Goal: Task Accomplishment & Management: Manage account settings

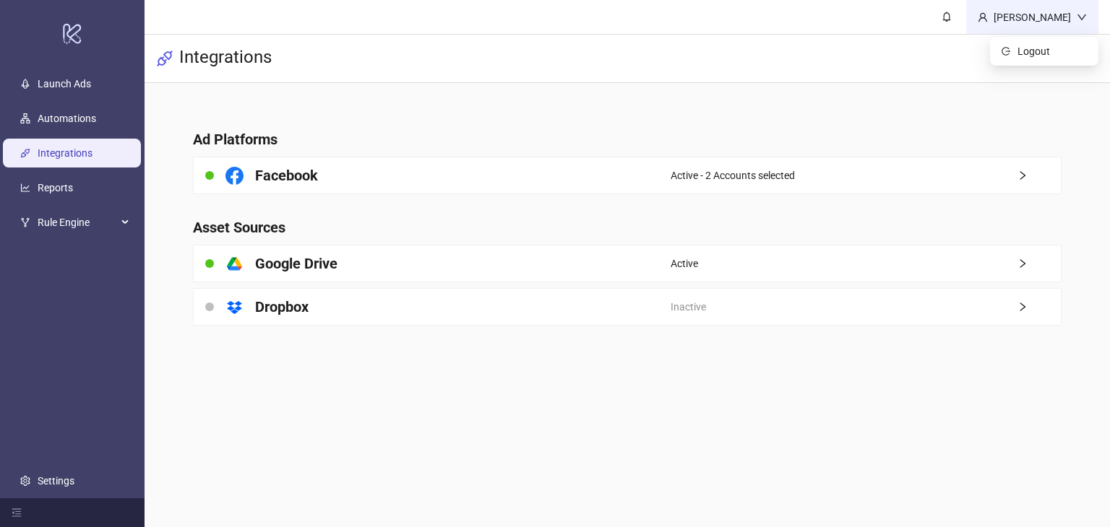
click at [1026, 9] on div "[PERSON_NAME]" at bounding box center [1031, 17] width 89 height 16
click at [1037, 48] on span "Logout" at bounding box center [1051, 51] width 69 height 16
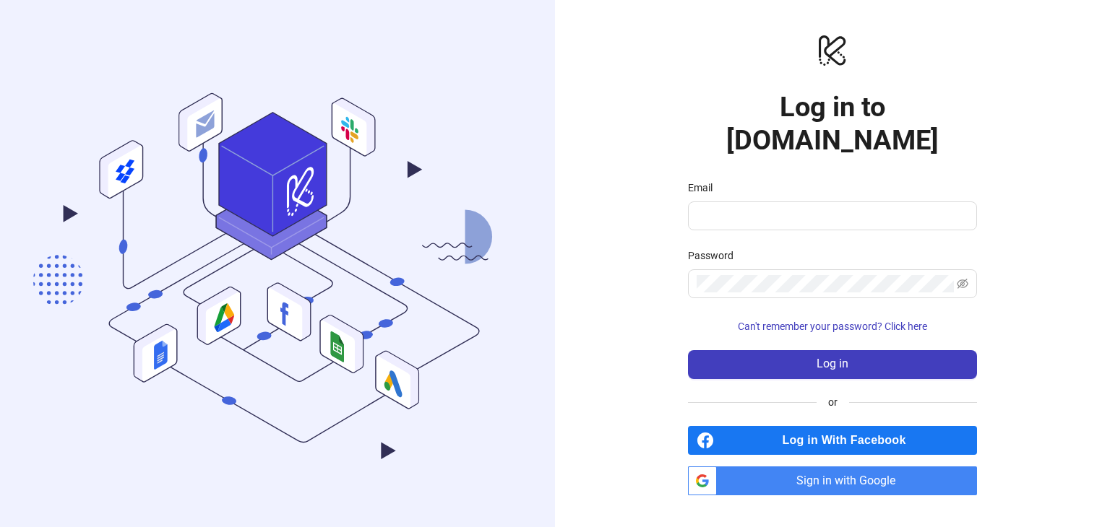
click at [795, 467] on span "Sign in with Google" at bounding box center [849, 481] width 254 height 29
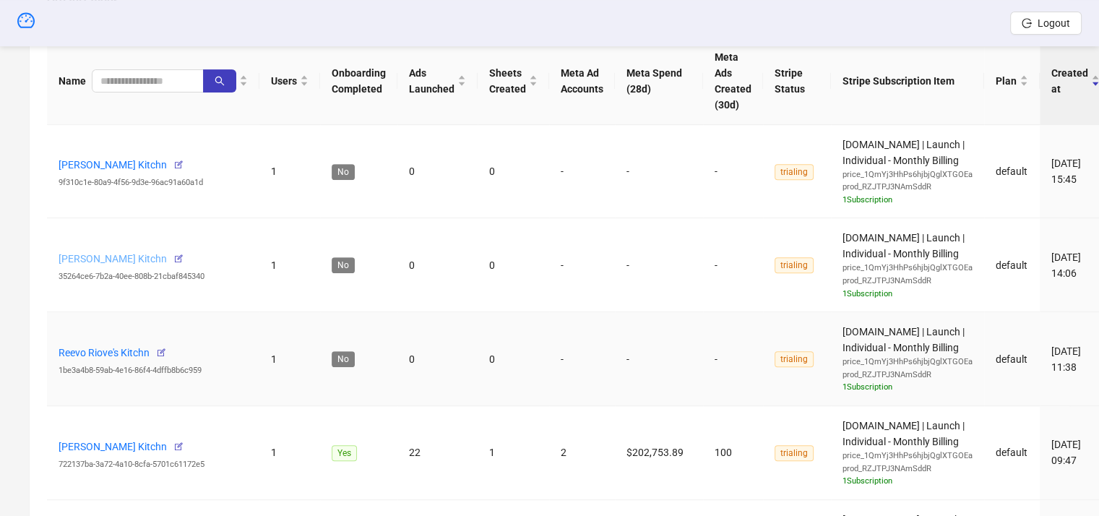
scroll to position [578, 0]
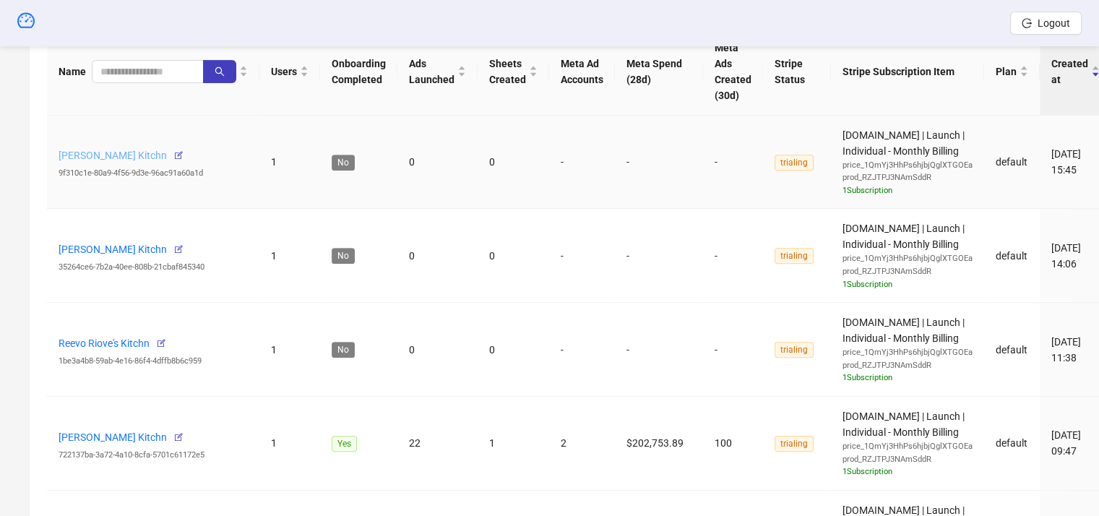
click at [150, 155] on link "[PERSON_NAME] Kitchn" at bounding box center [113, 156] width 108 height 12
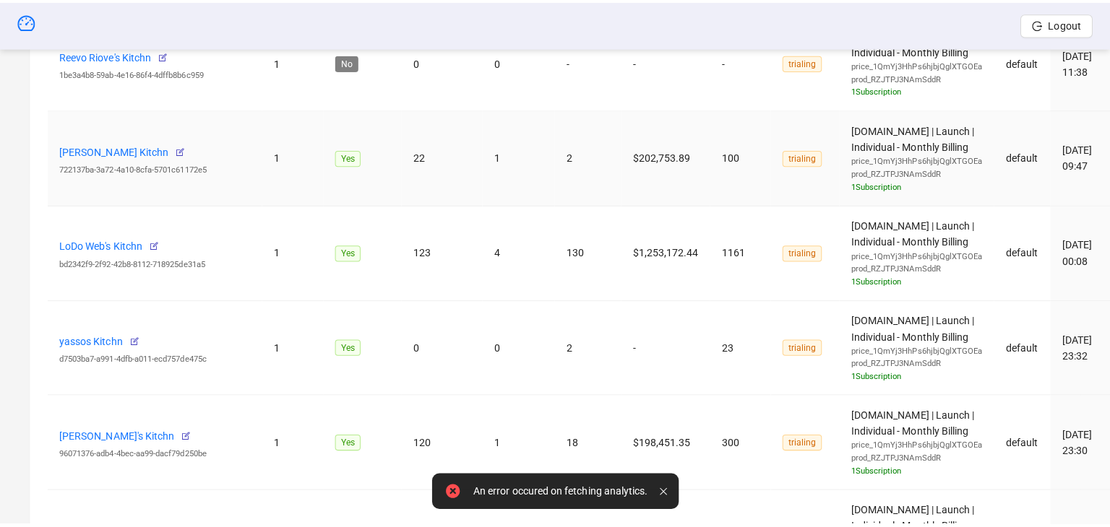
scroll to position [578, 0]
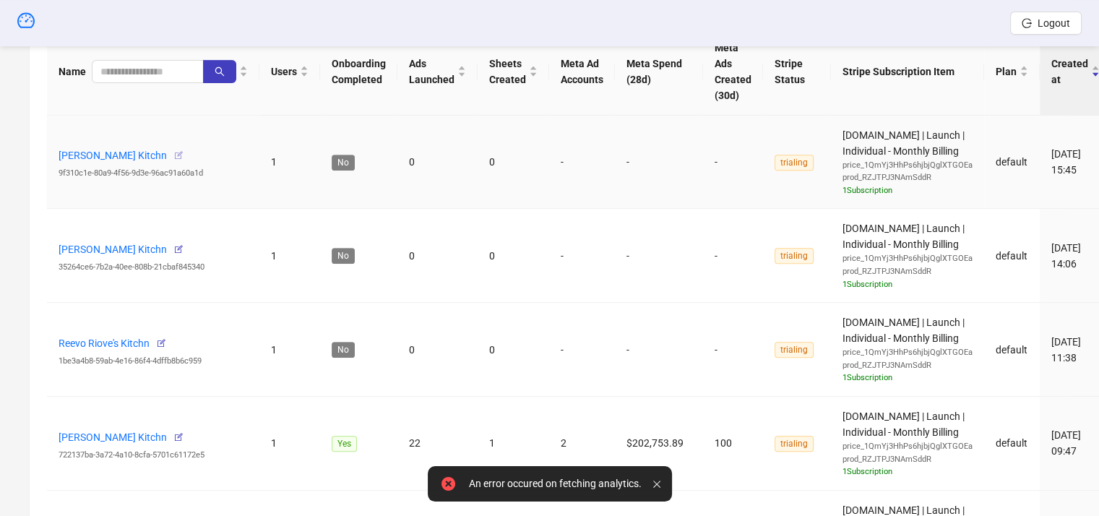
click at [181, 154] on icon "button" at bounding box center [178, 155] width 10 height 10
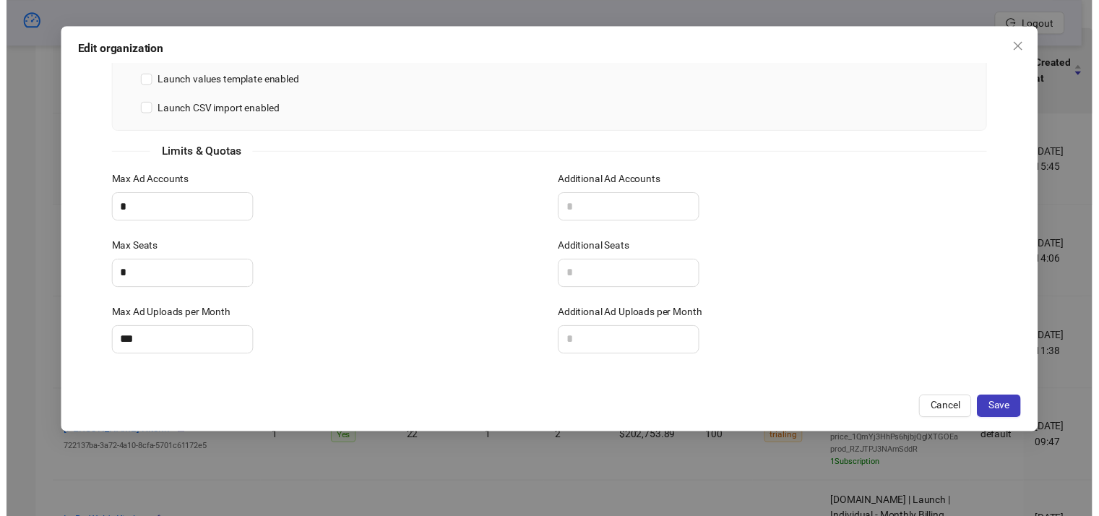
scroll to position [0, 0]
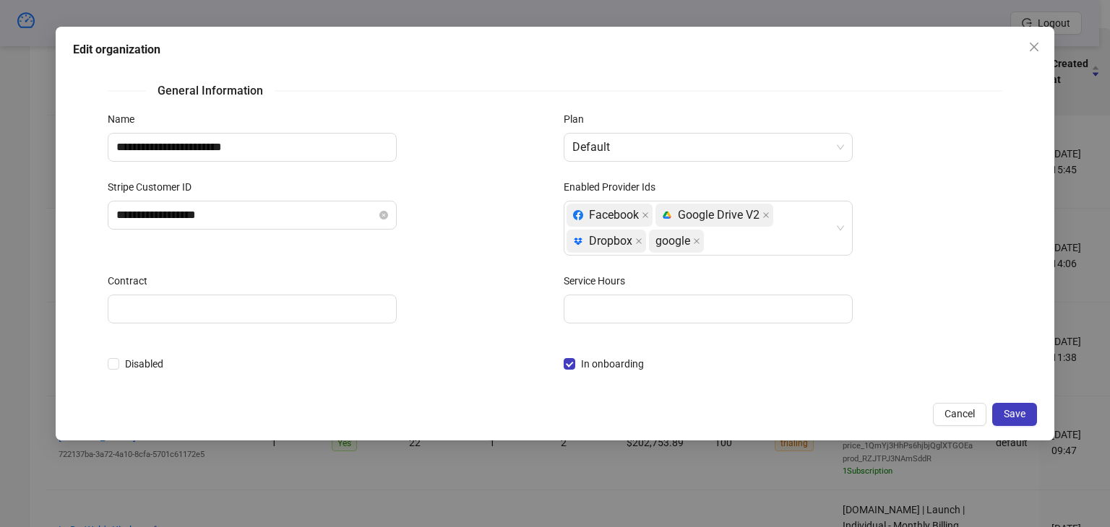
click at [14, 282] on div "**********" at bounding box center [555, 263] width 1110 height 527
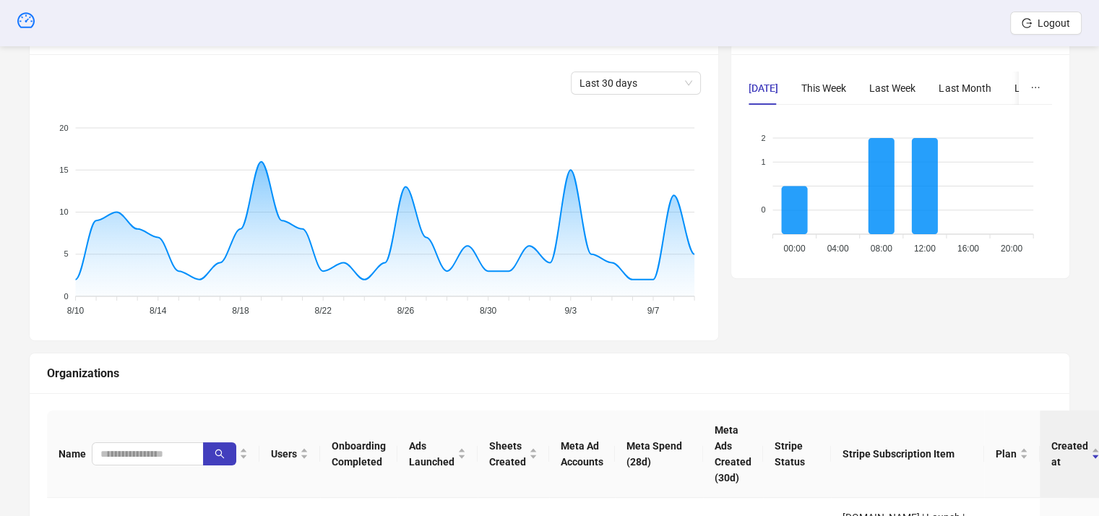
scroll to position [433, 0]
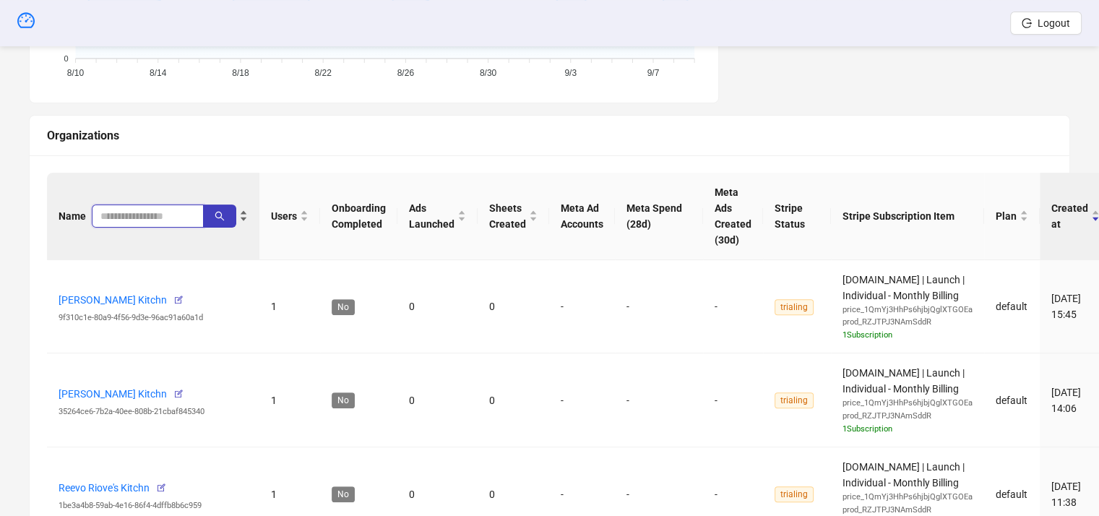
click at [142, 216] on input "search" at bounding box center [141, 216] width 83 height 16
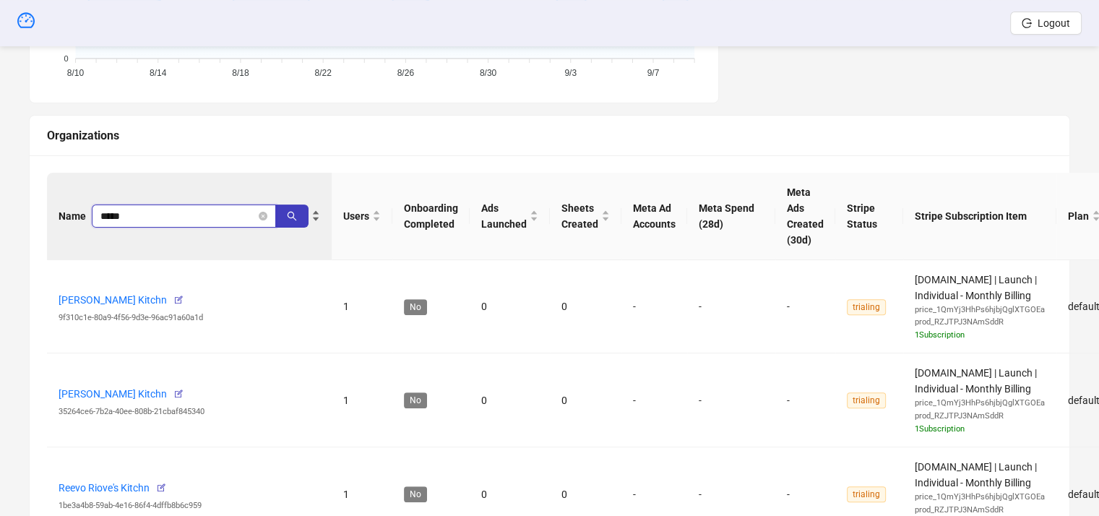
type input "*****"
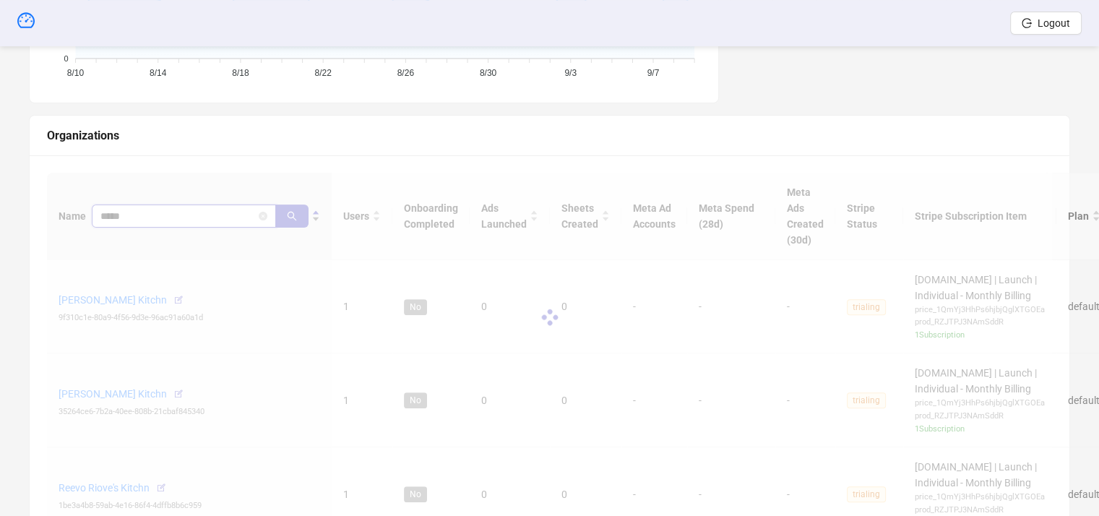
scroll to position [368, 0]
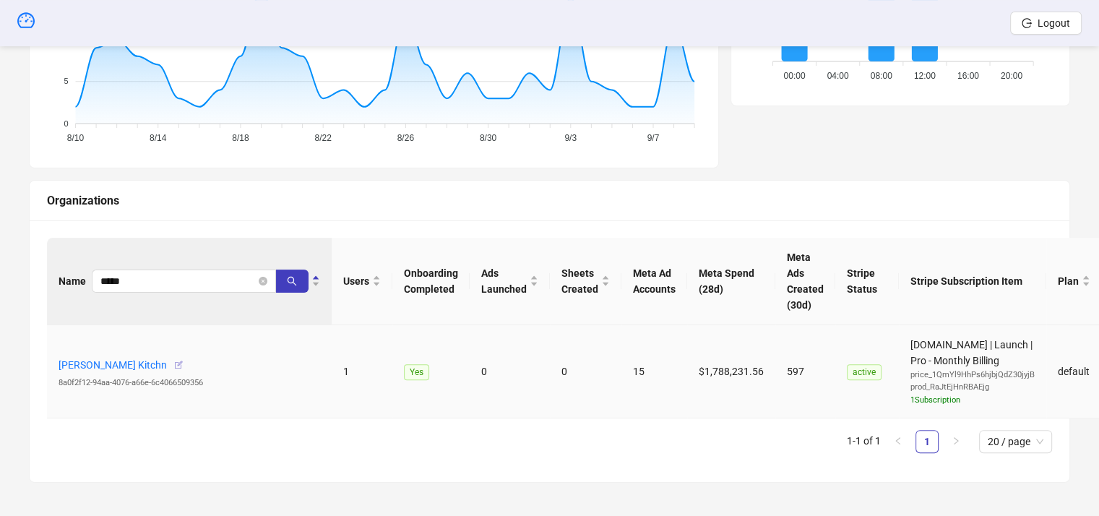
click at [173, 366] on icon "button" at bounding box center [178, 365] width 10 height 10
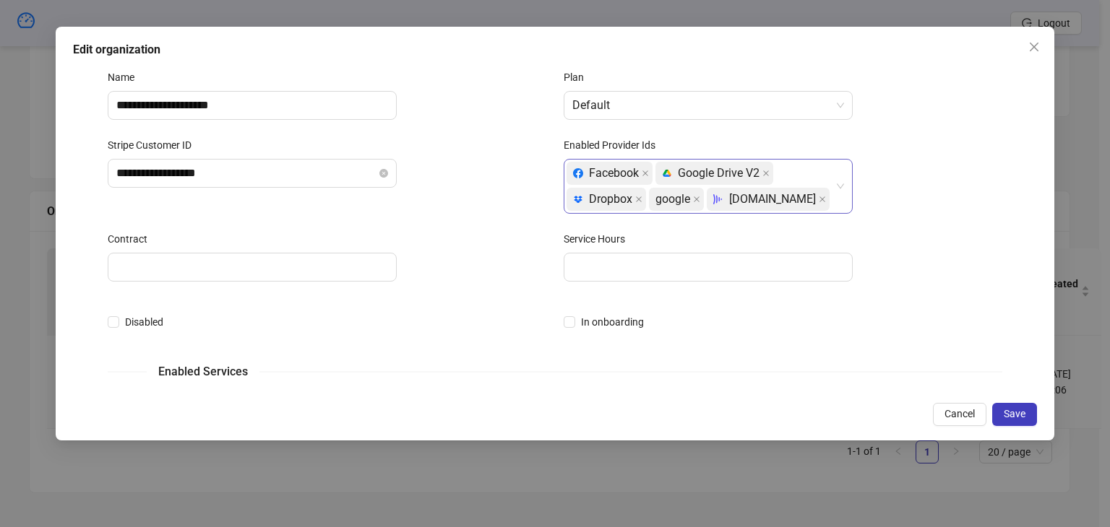
scroll to position [0, 0]
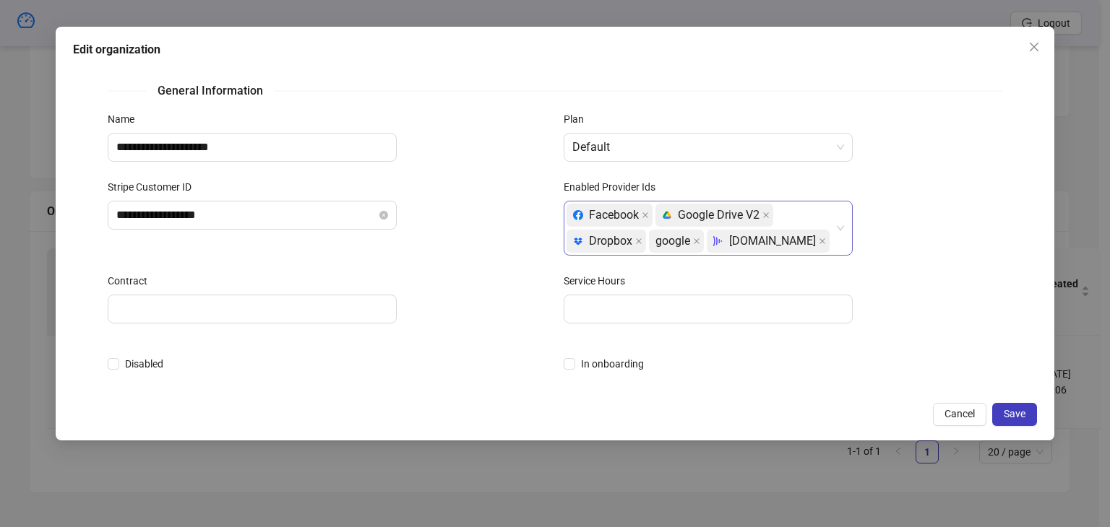
click at [800, 246] on div "Facebook platform/google_drive Google Drive V2 platform/dropbox Dropbox google …" at bounding box center [700, 228] width 268 height 52
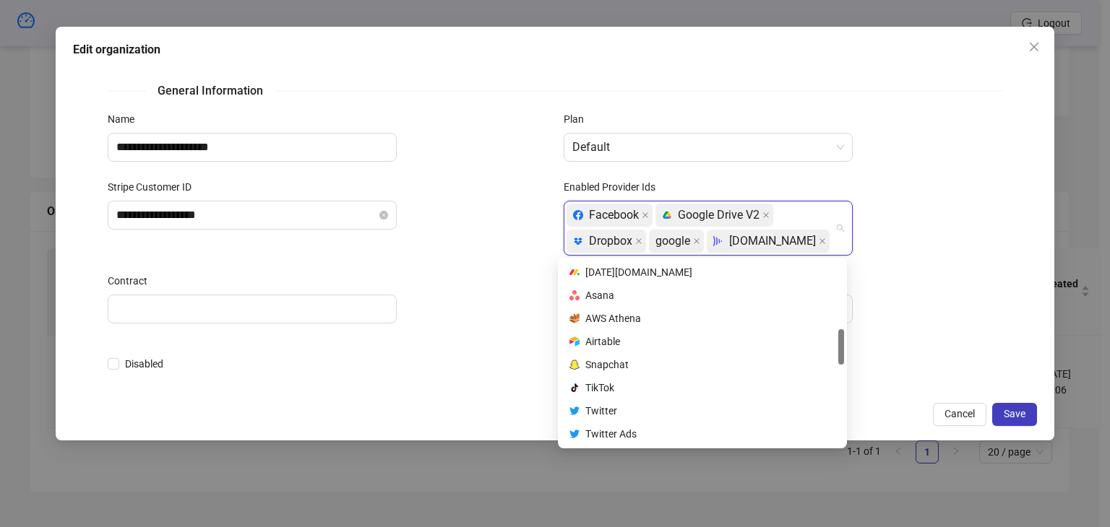
scroll to position [361, 0]
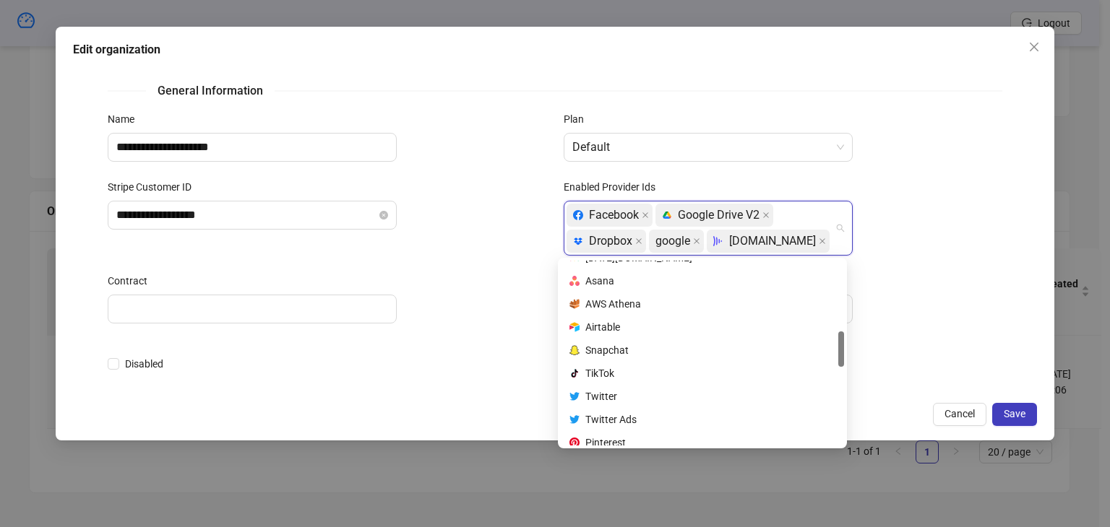
drag, startPoint x: 841, startPoint y: 272, endPoint x: 841, endPoint y: 342, distance: 70.8
click at [841, 342] on div at bounding box center [841, 349] width 6 height 35
click at [673, 373] on div "platform/tik_tok TikTok" at bounding box center [702, 374] width 266 height 16
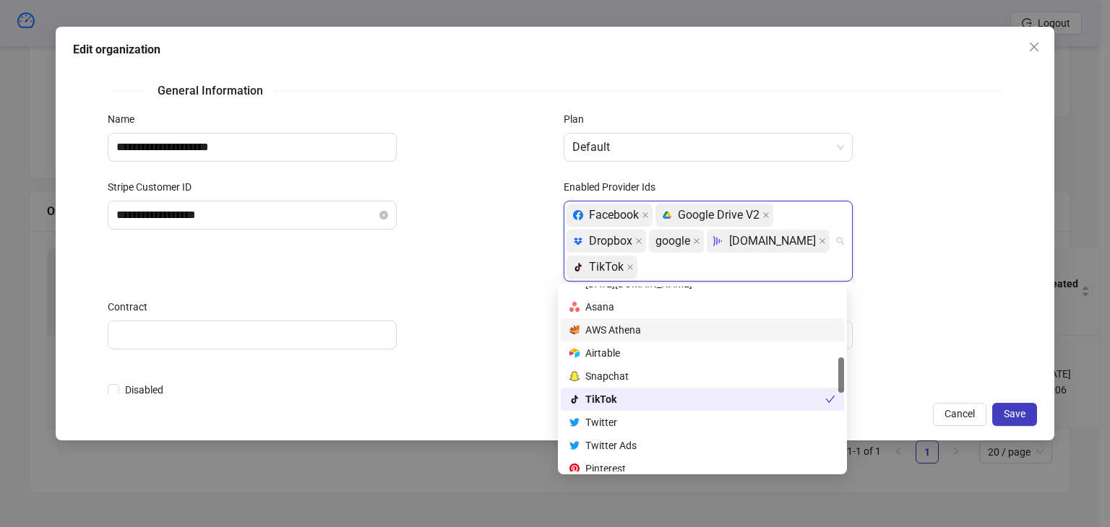
click at [903, 330] on div at bounding box center [782, 335] width 438 height 29
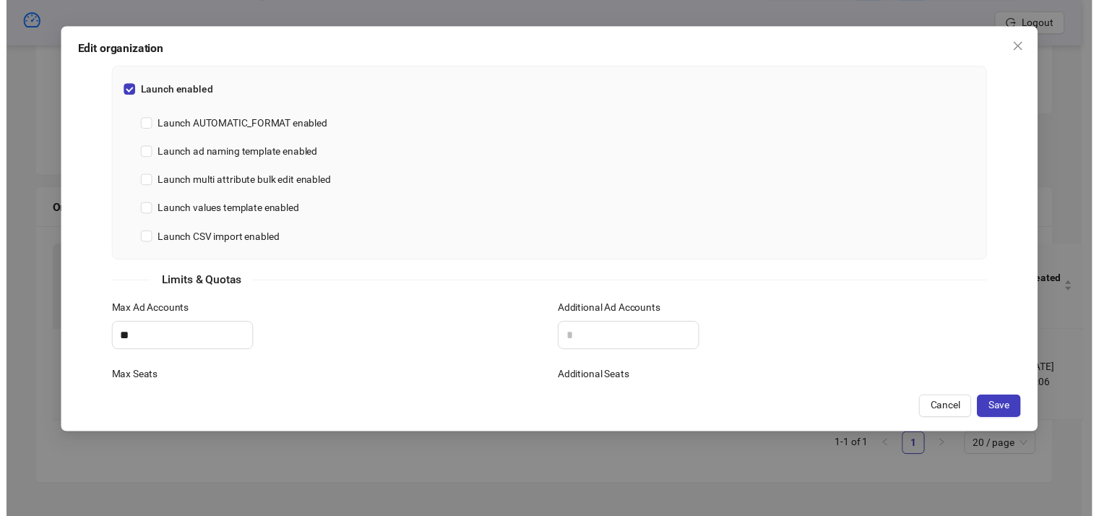
scroll to position [565, 0]
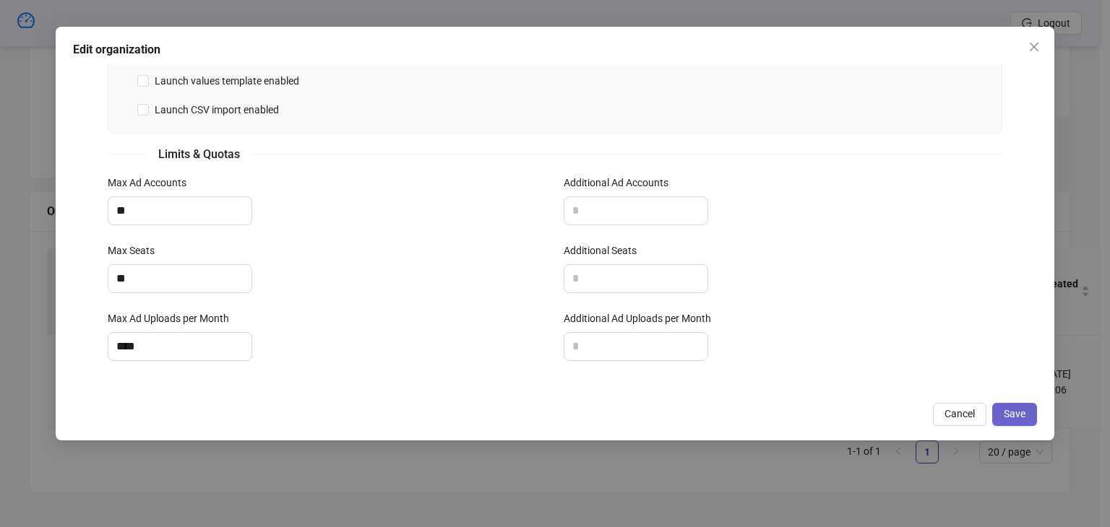
click at [1012, 415] on span "Save" at bounding box center [1014, 414] width 22 height 12
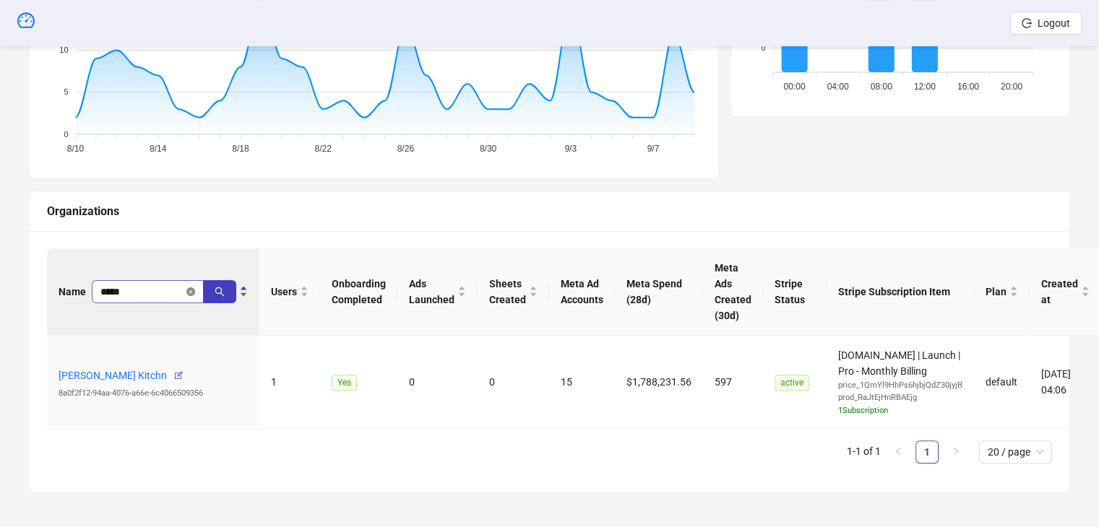
click at [194, 293] on icon "close-circle" at bounding box center [190, 291] width 9 height 9
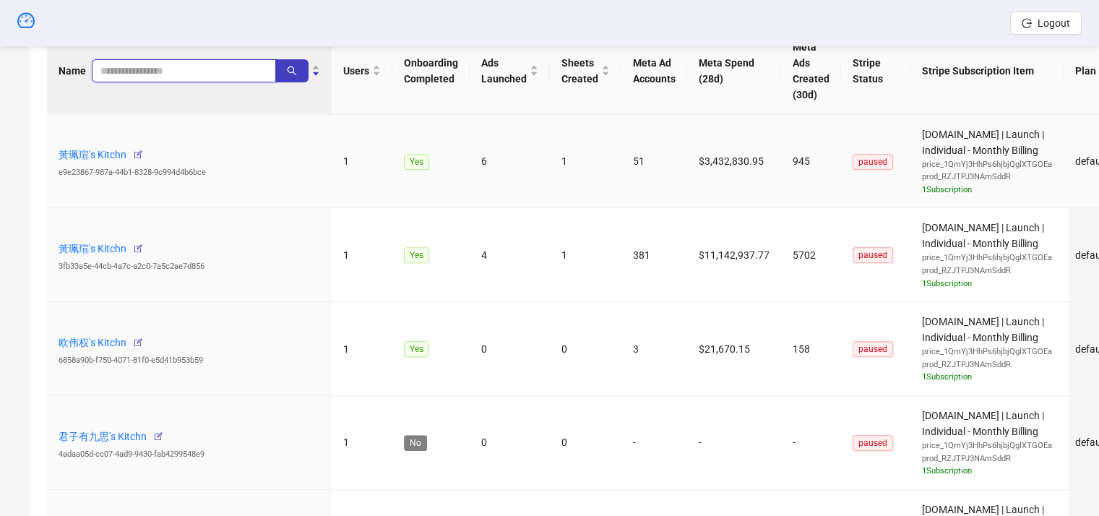
scroll to position [0, 0]
